Goal: Task Accomplishment & Management: Use online tool/utility

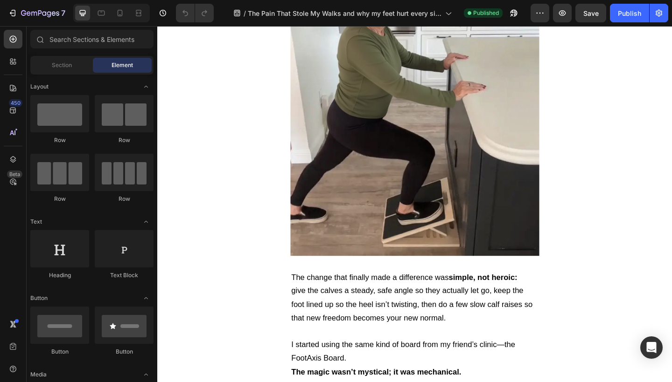
scroll to position [1340, 0]
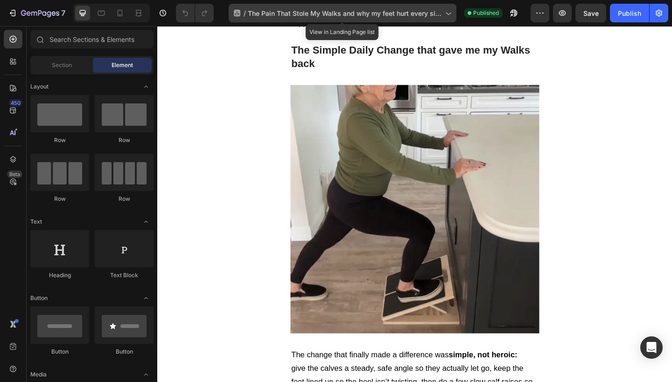
click at [302, 17] on span "The Pain That Stole My Walks and why my feet hurt every single morning… (and ho…" at bounding box center [345, 13] width 194 height 10
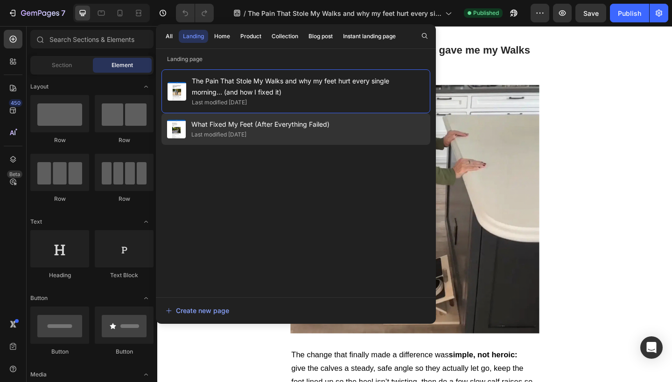
click at [246, 138] on div "Last modified [DATE]" at bounding box center [218, 134] width 55 height 9
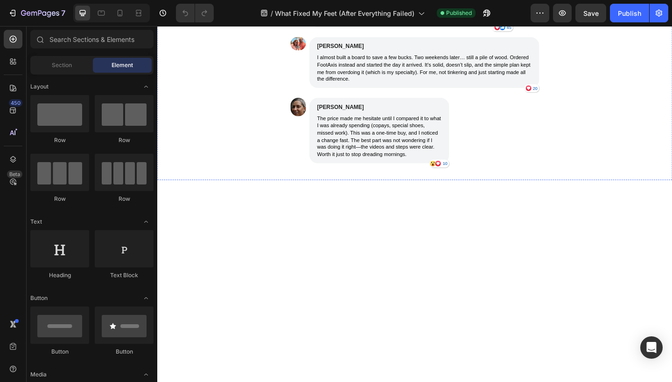
scroll to position [2746, 0]
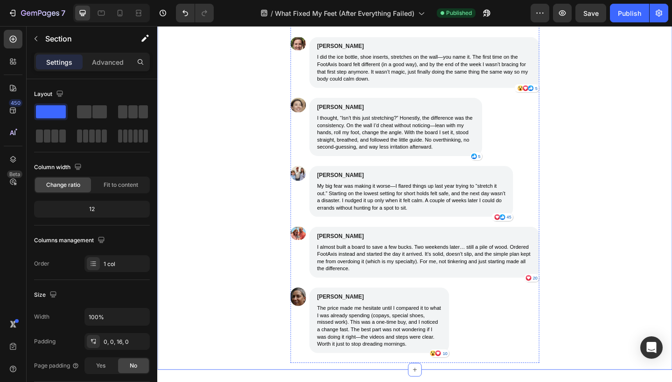
scroll to position [2677, 0]
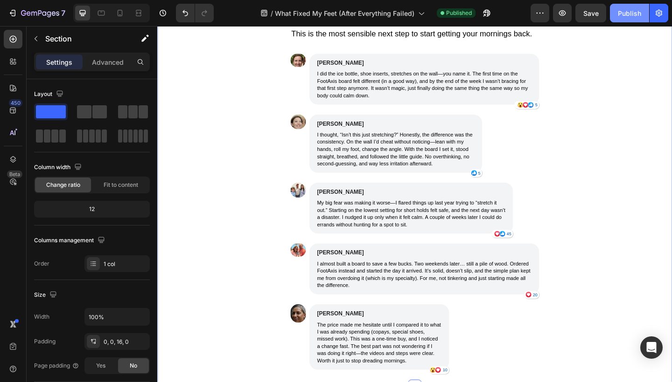
click at [631, 13] on div "Publish" at bounding box center [628, 13] width 23 height 10
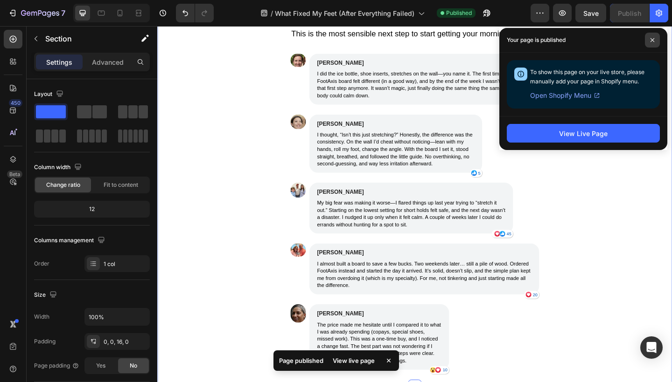
click at [655, 38] on span at bounding box center [652, 40] width 15 height 15
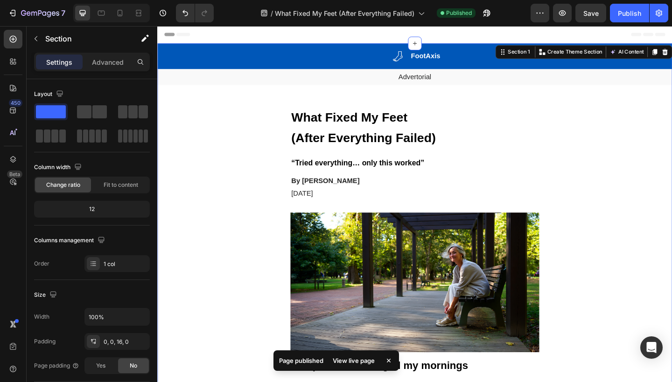
scroll to position [0, 0]
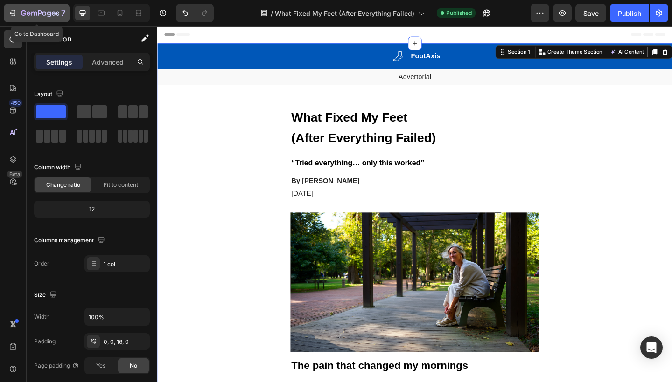
click at [9, 15] on icon "button" at bounding box center [12, 12] width 9 height 9
